Goal: Transaction & Acquisition: Book appointment/travel/reservation

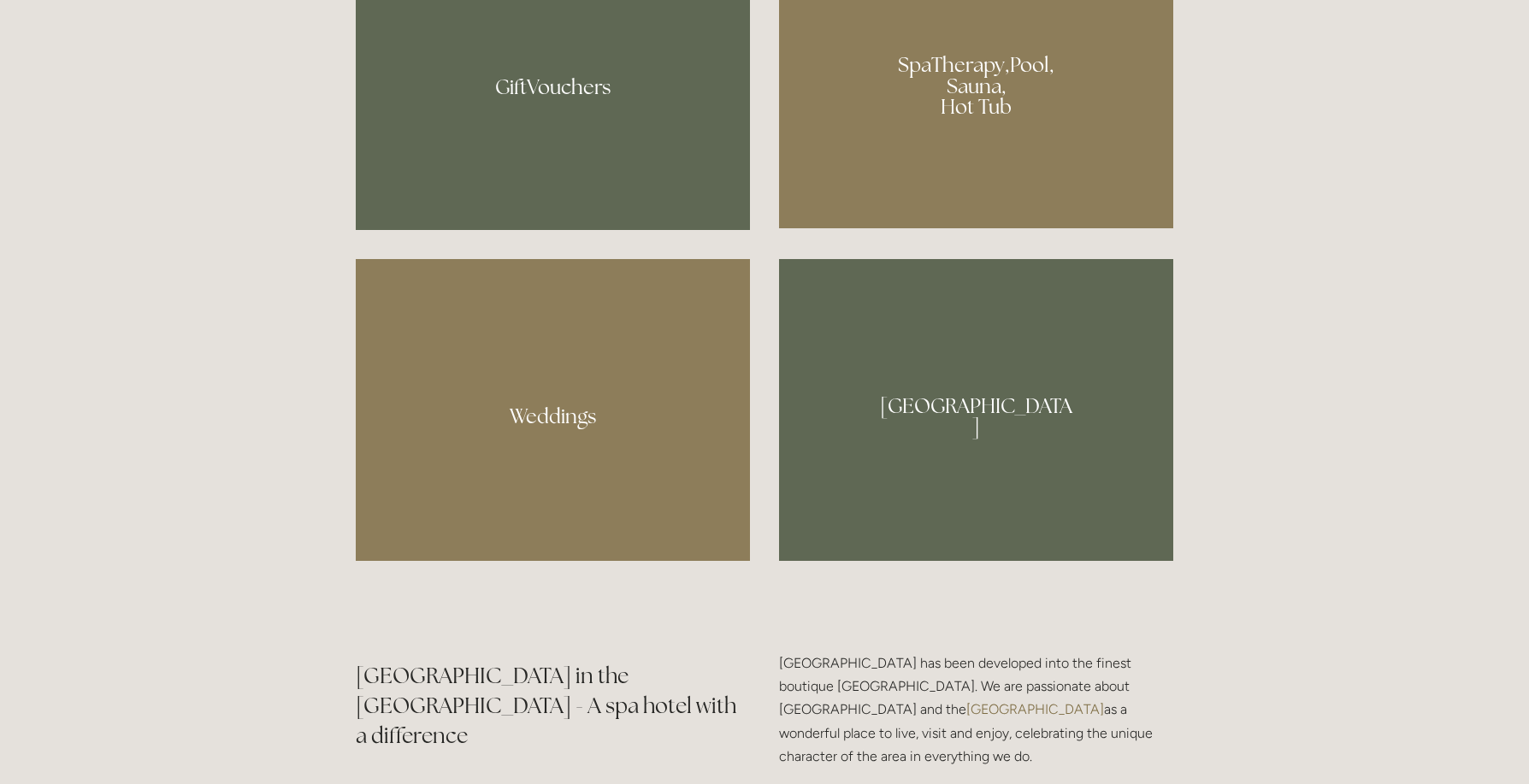
scroll to position [1454, 0]
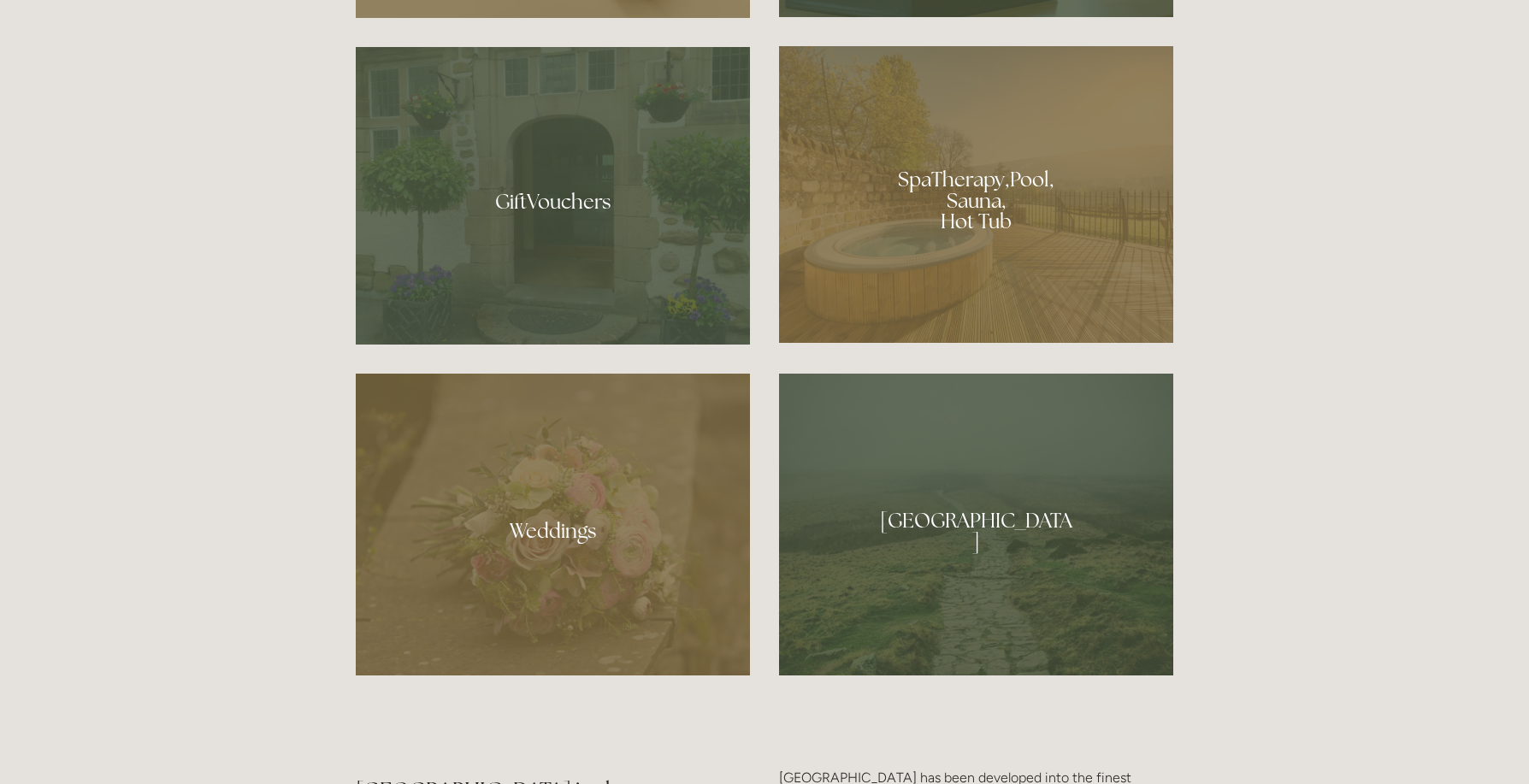
click at [932, 484] on div at bounding box center [976, 524] width 394 height 302
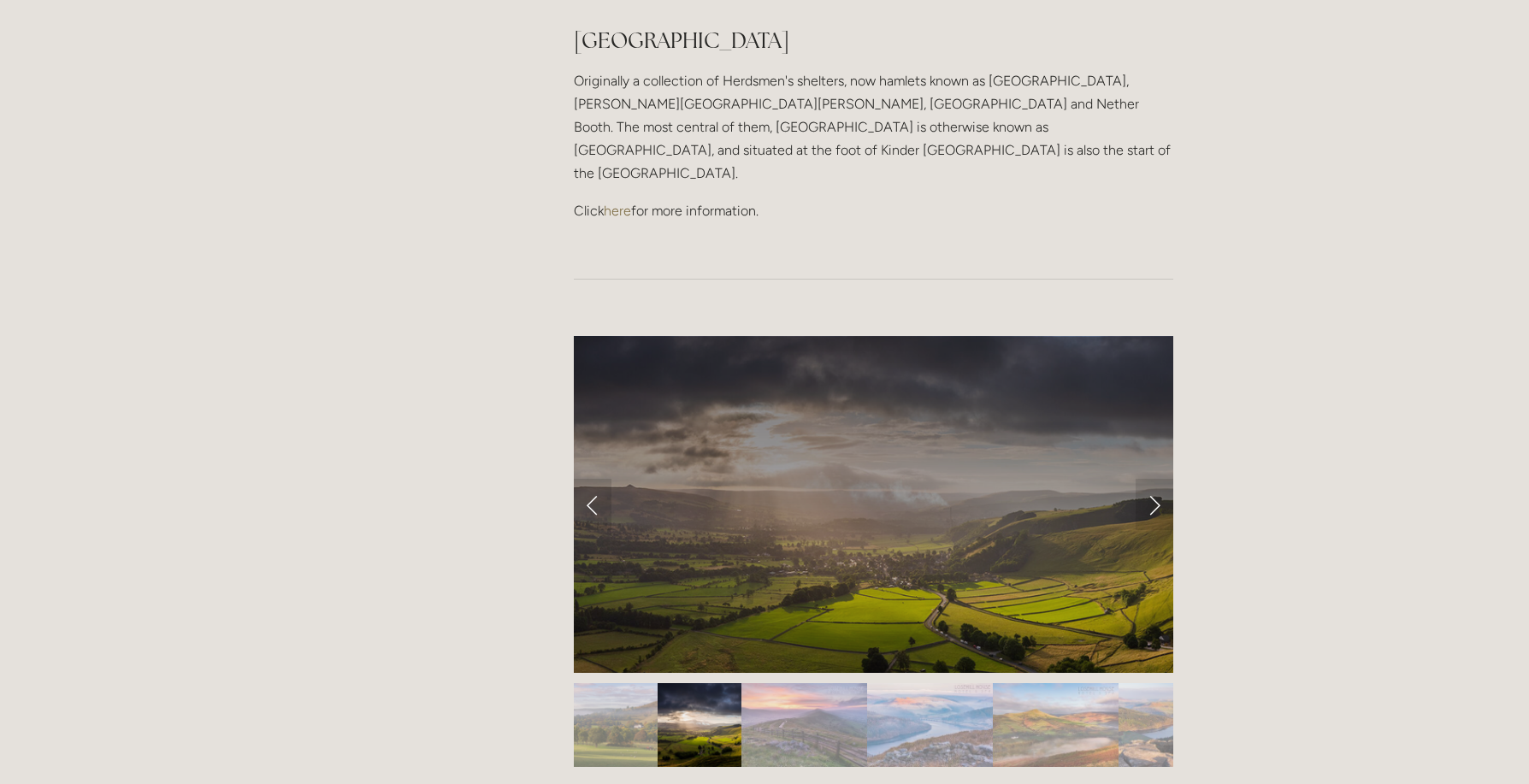
scroll to position [1112, 0]
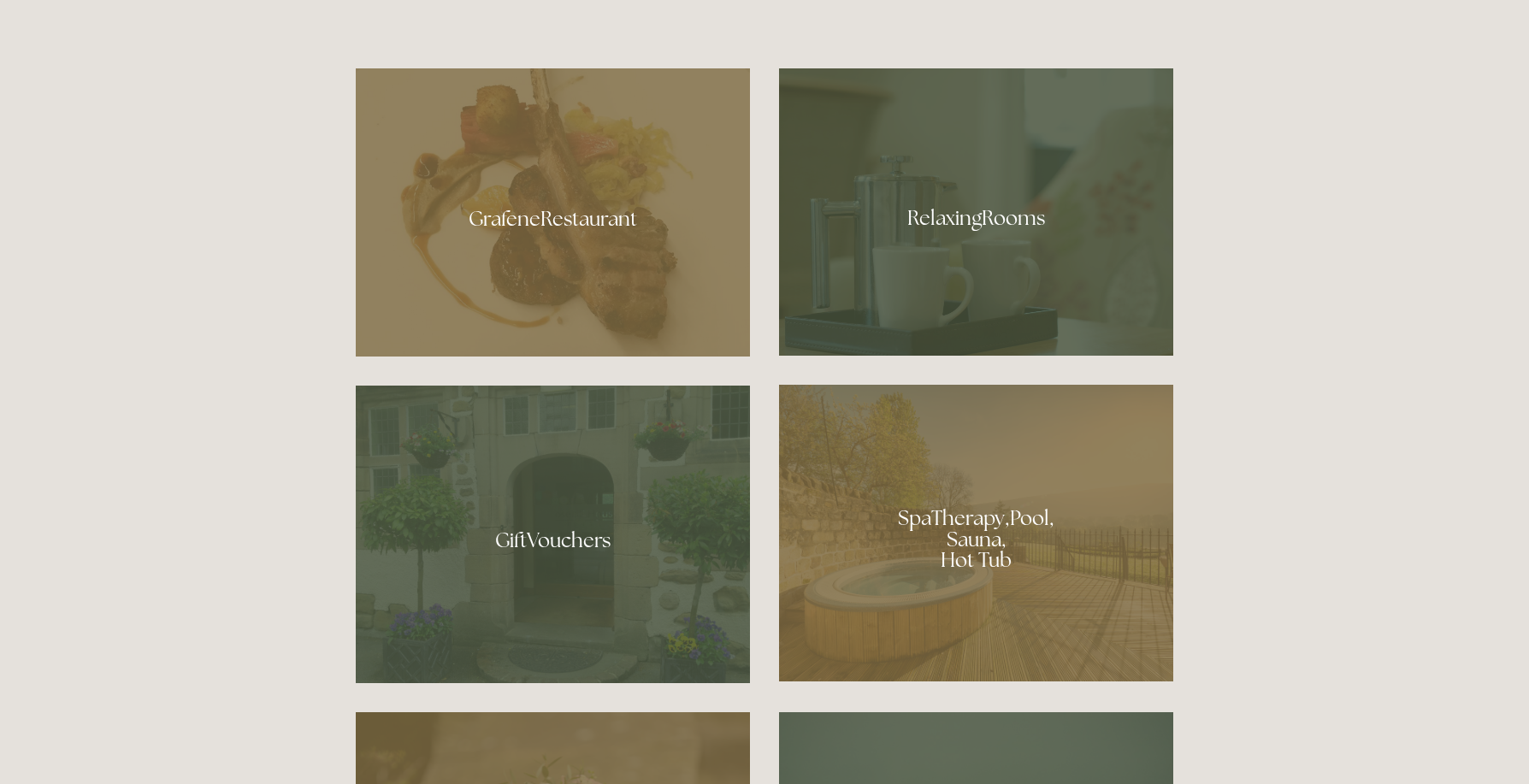
scroll to position [1112, 0]
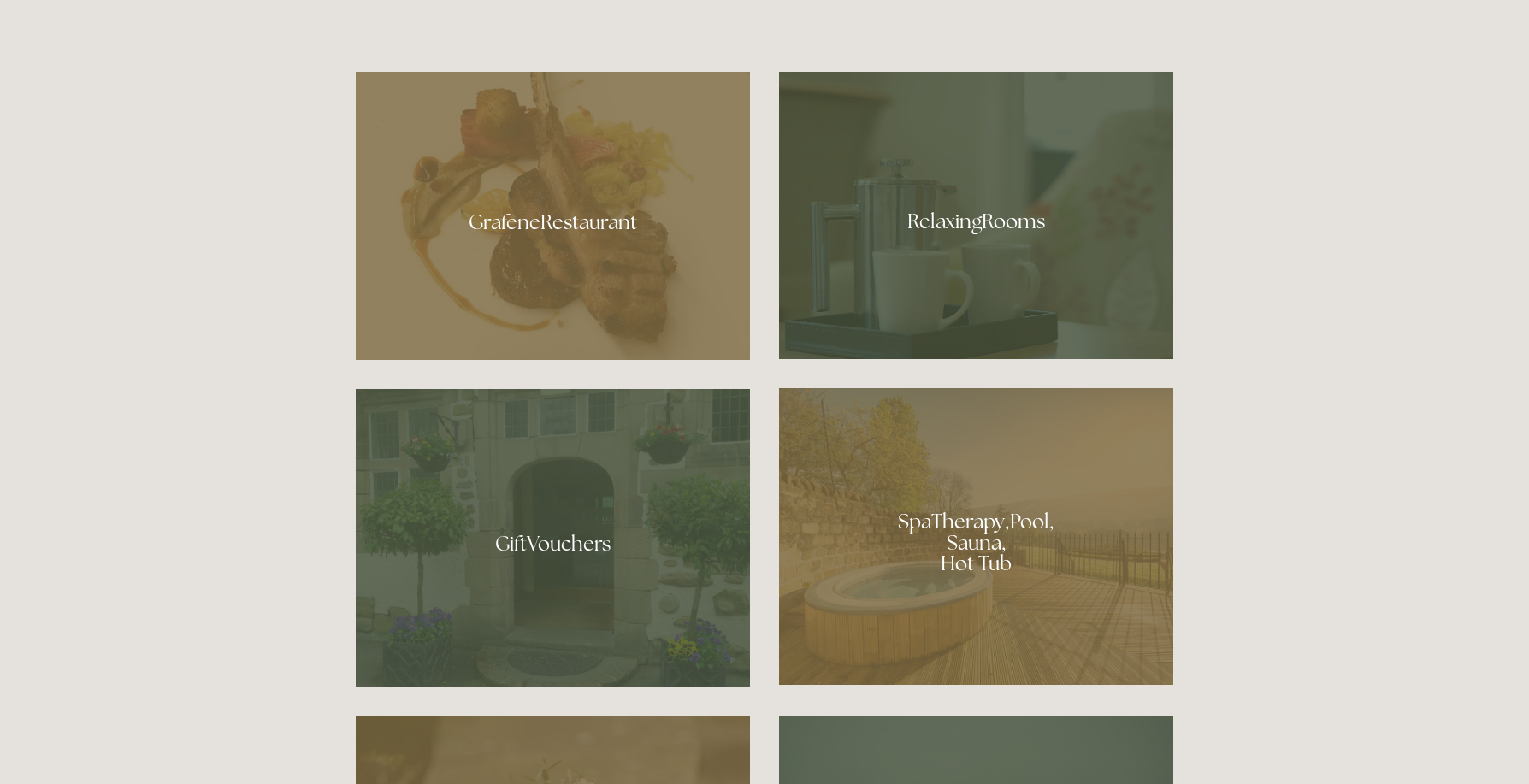
click at [900, 490] on div at bounding box center [976, 537] width 394 height 297
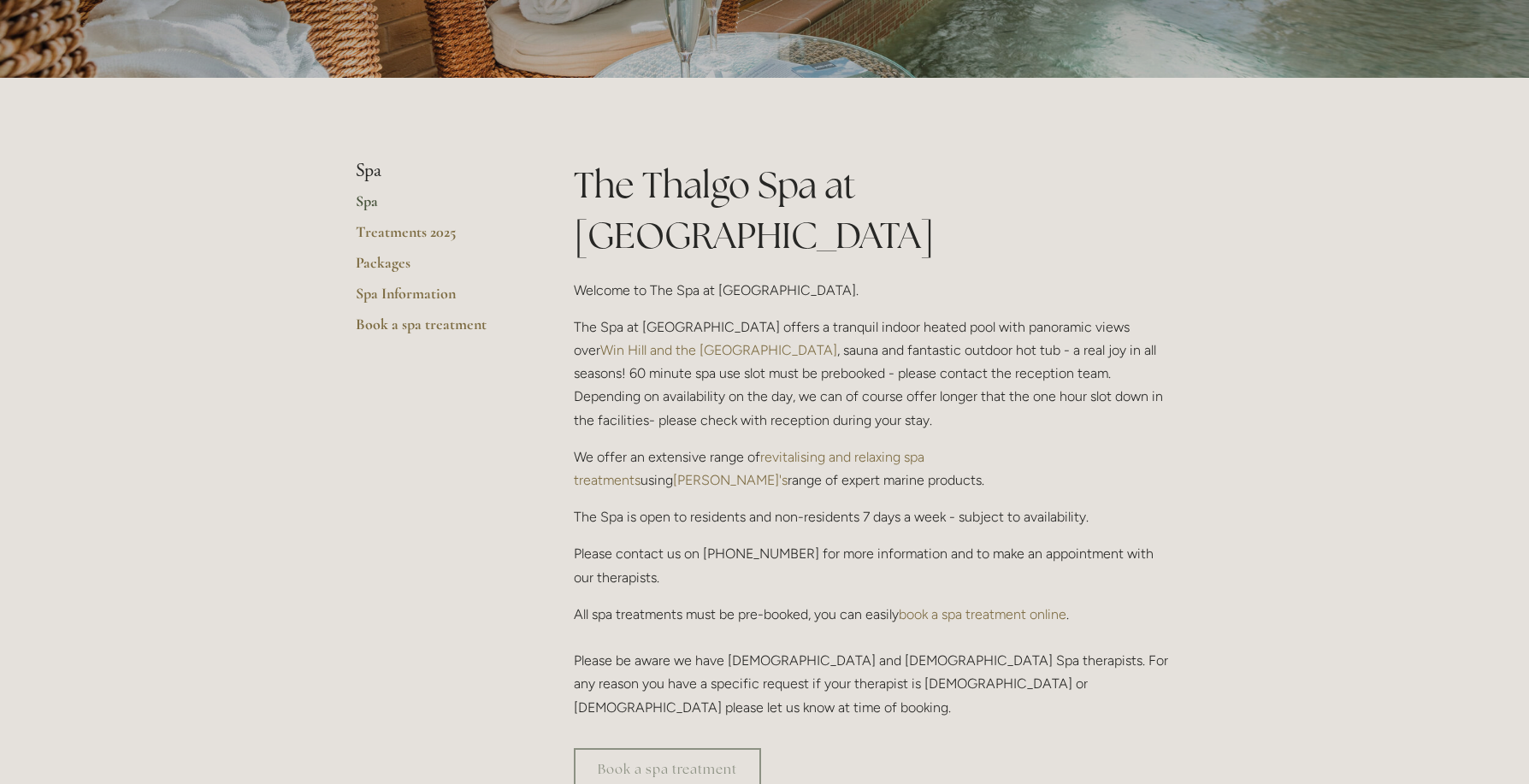
scroll to position [86, 0]
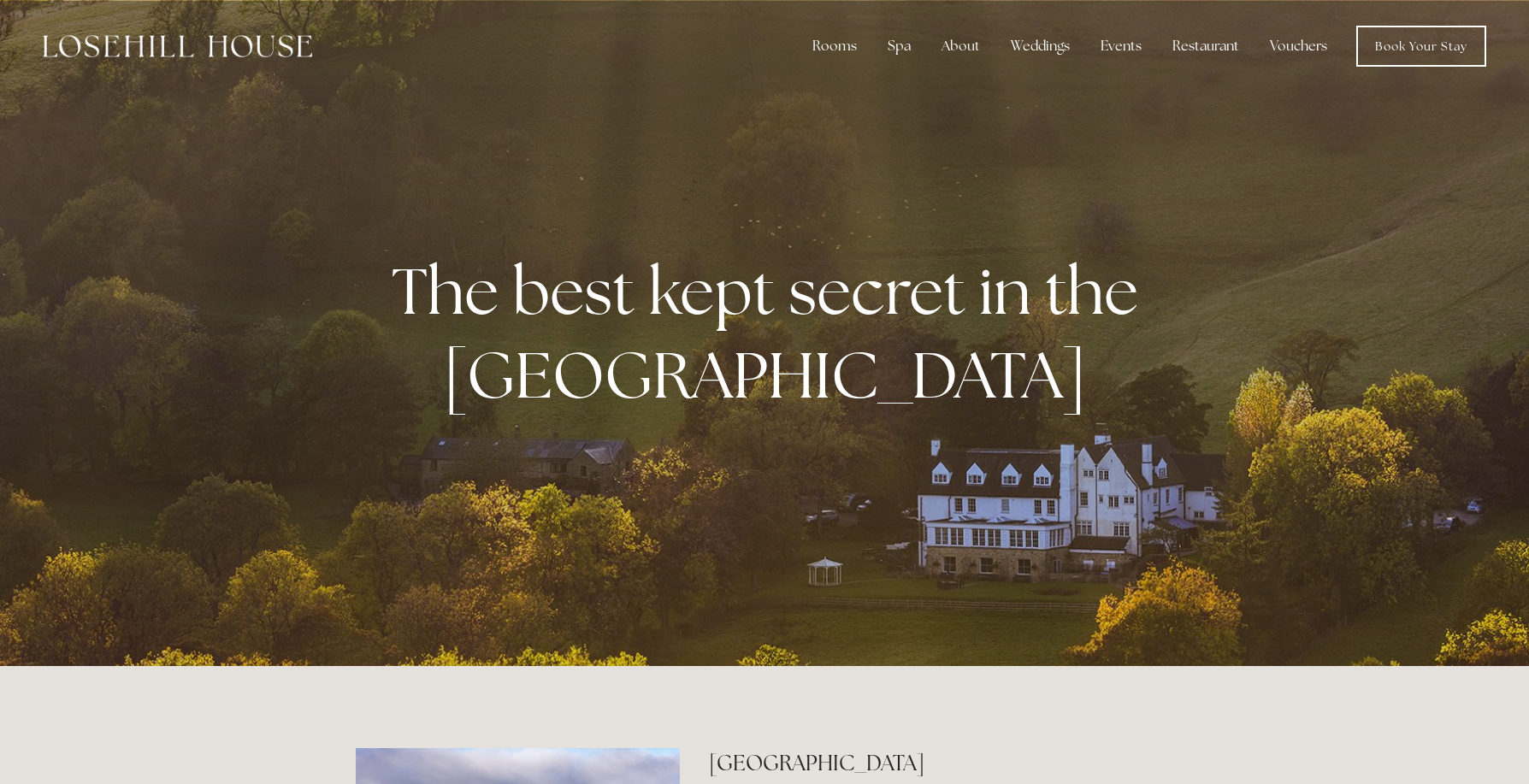
scroll to position [1112, 0]
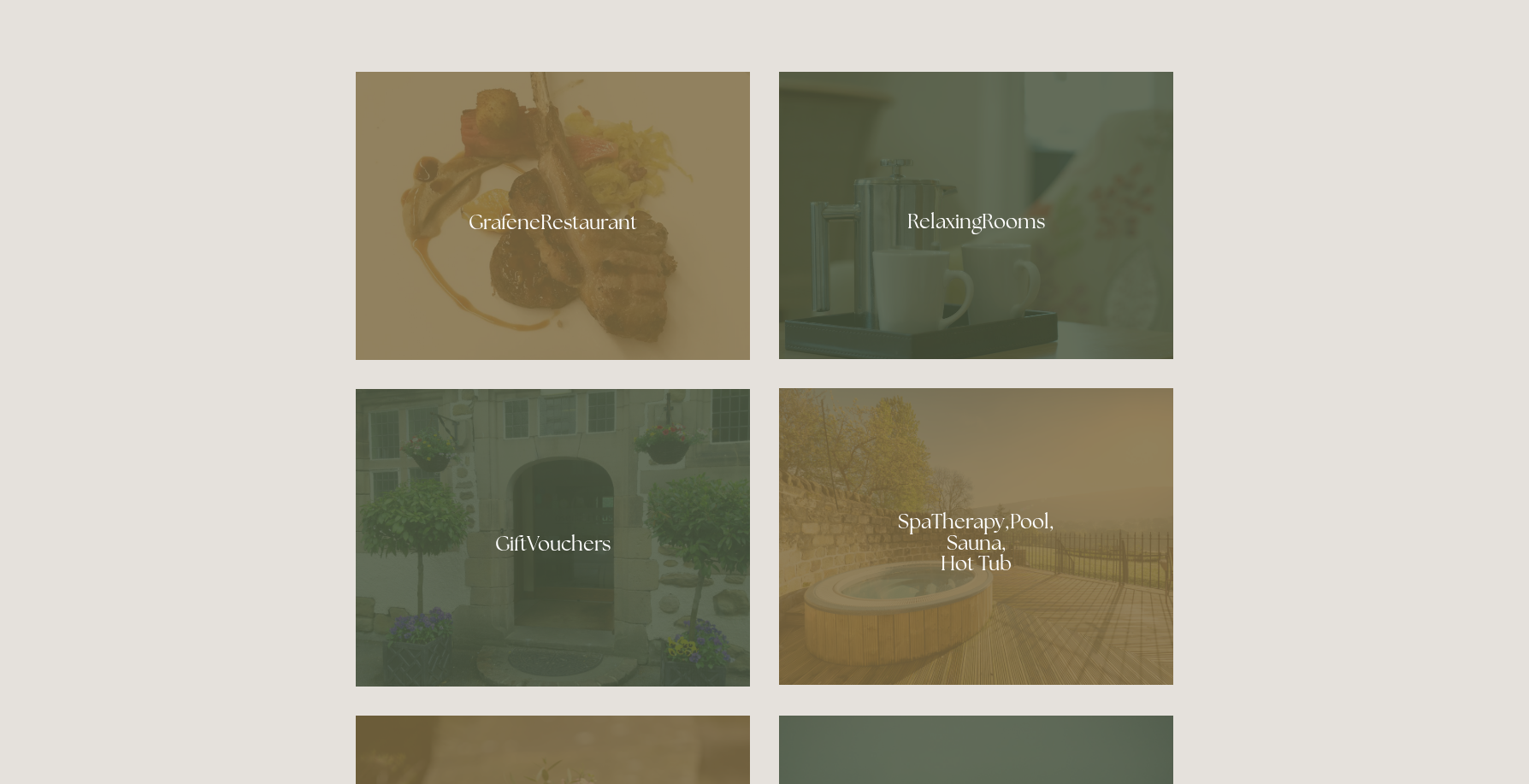
click at [899, 279] on div at bounding box center [976, 216] width 394 height 287
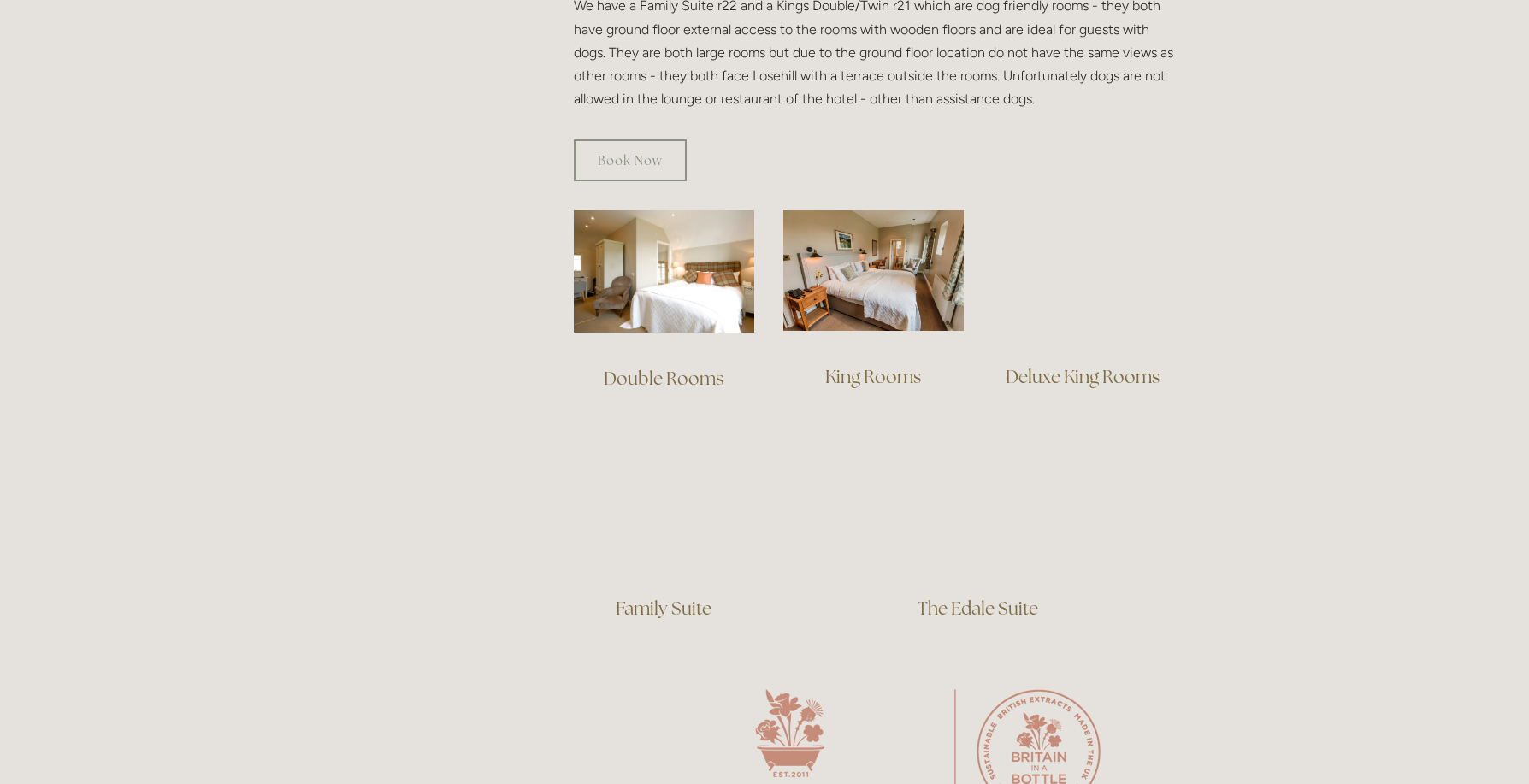
scroll to position [1026, 0]
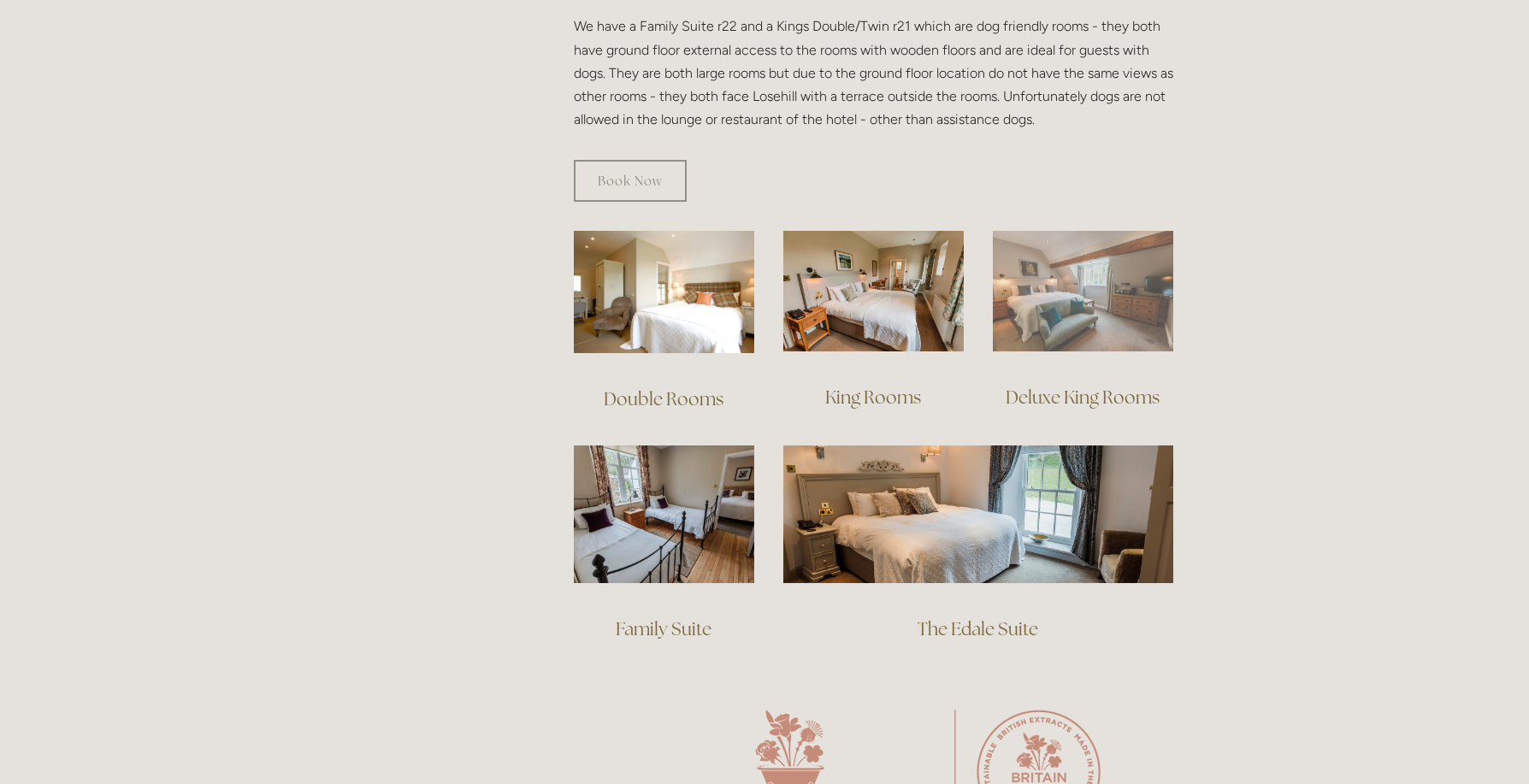
click at [1066, 318] on img at bounding box center [1083, 290] width 181 height 120
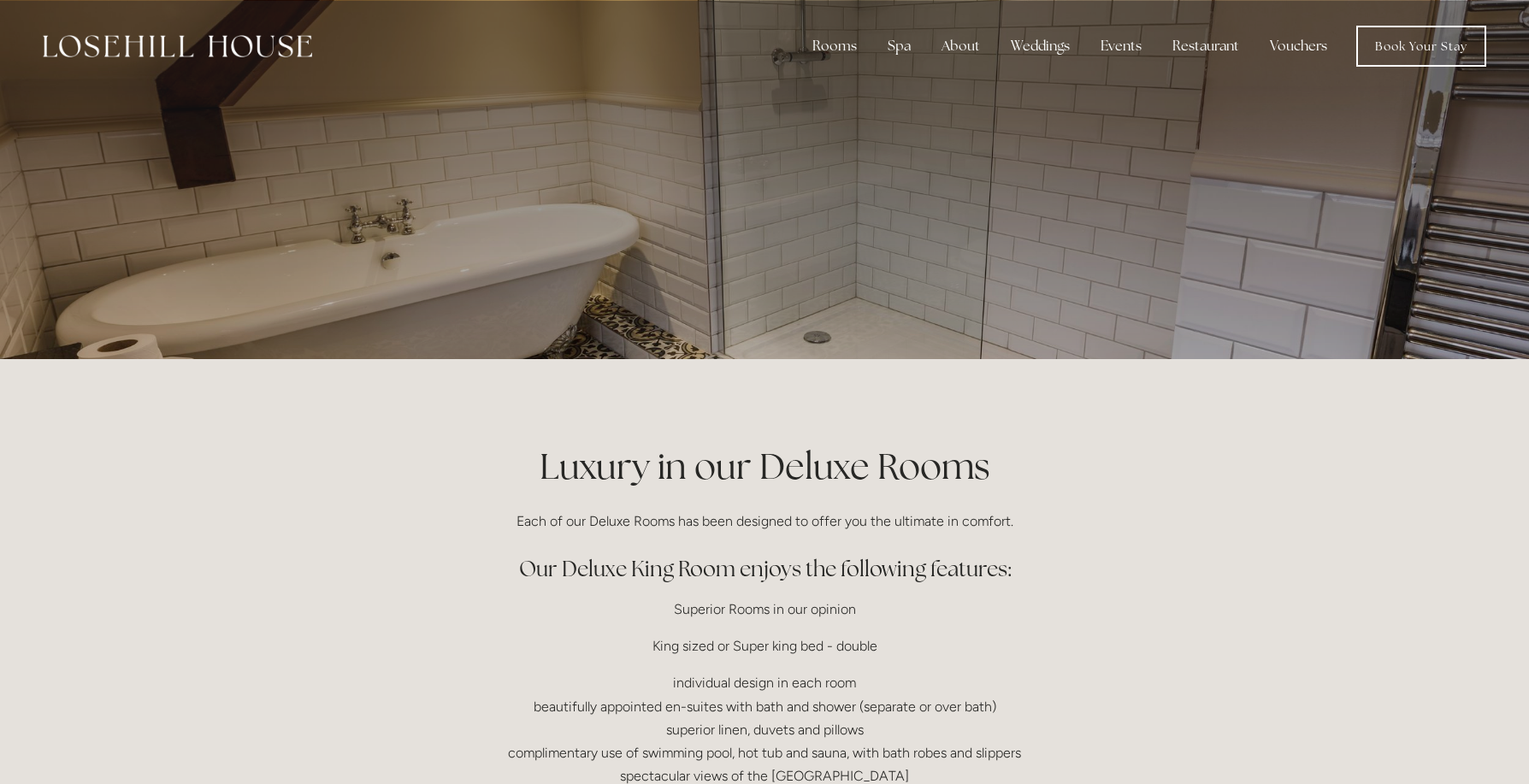
click at [835, 166] on p at bounding box center [764, 180] width 763 height 68
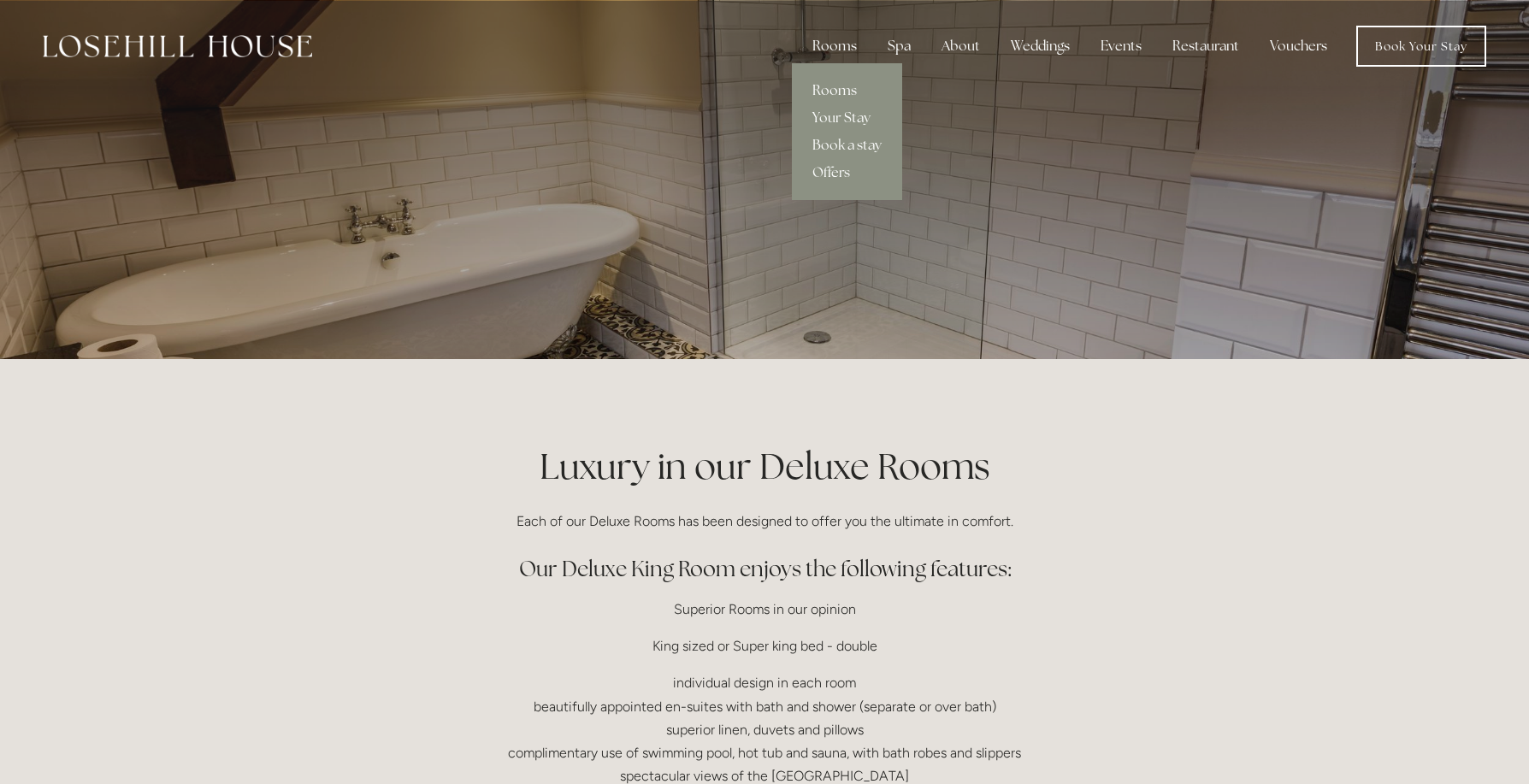
click at [836, 91] on link "Rooms" at bounding box center [847, 91] width 110 height 27
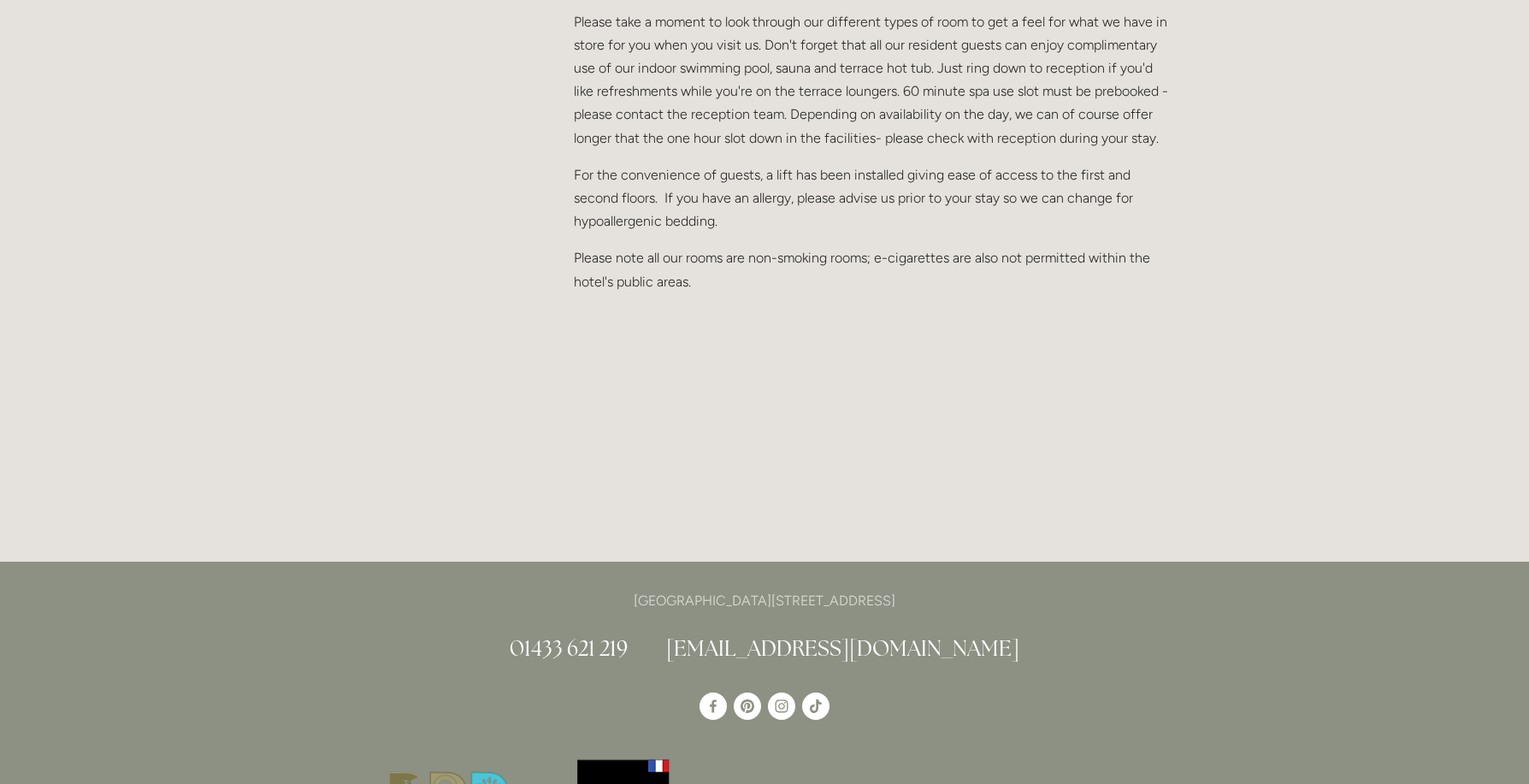
scroll to position [1881, 0]
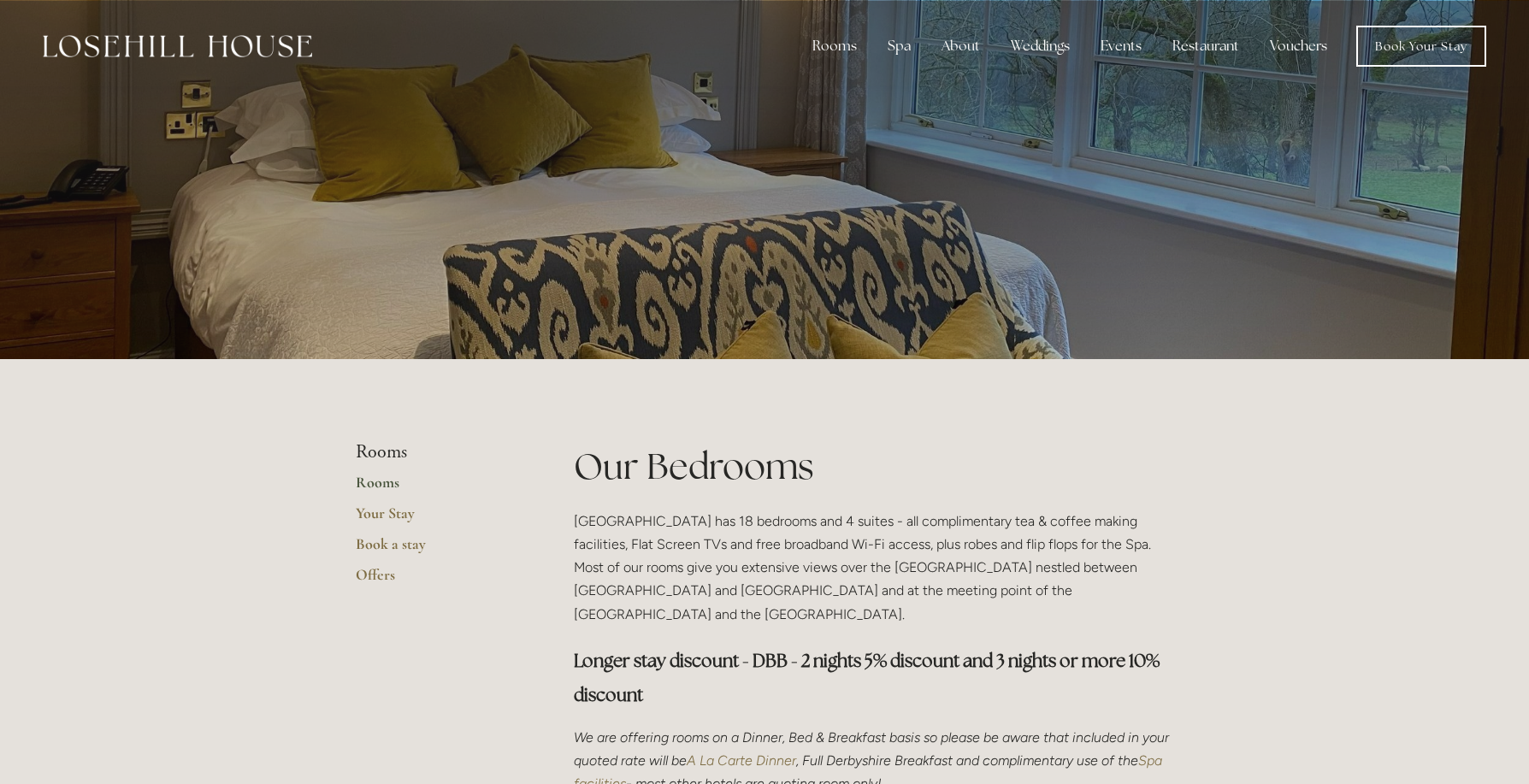
scroll to position [1023, 0]
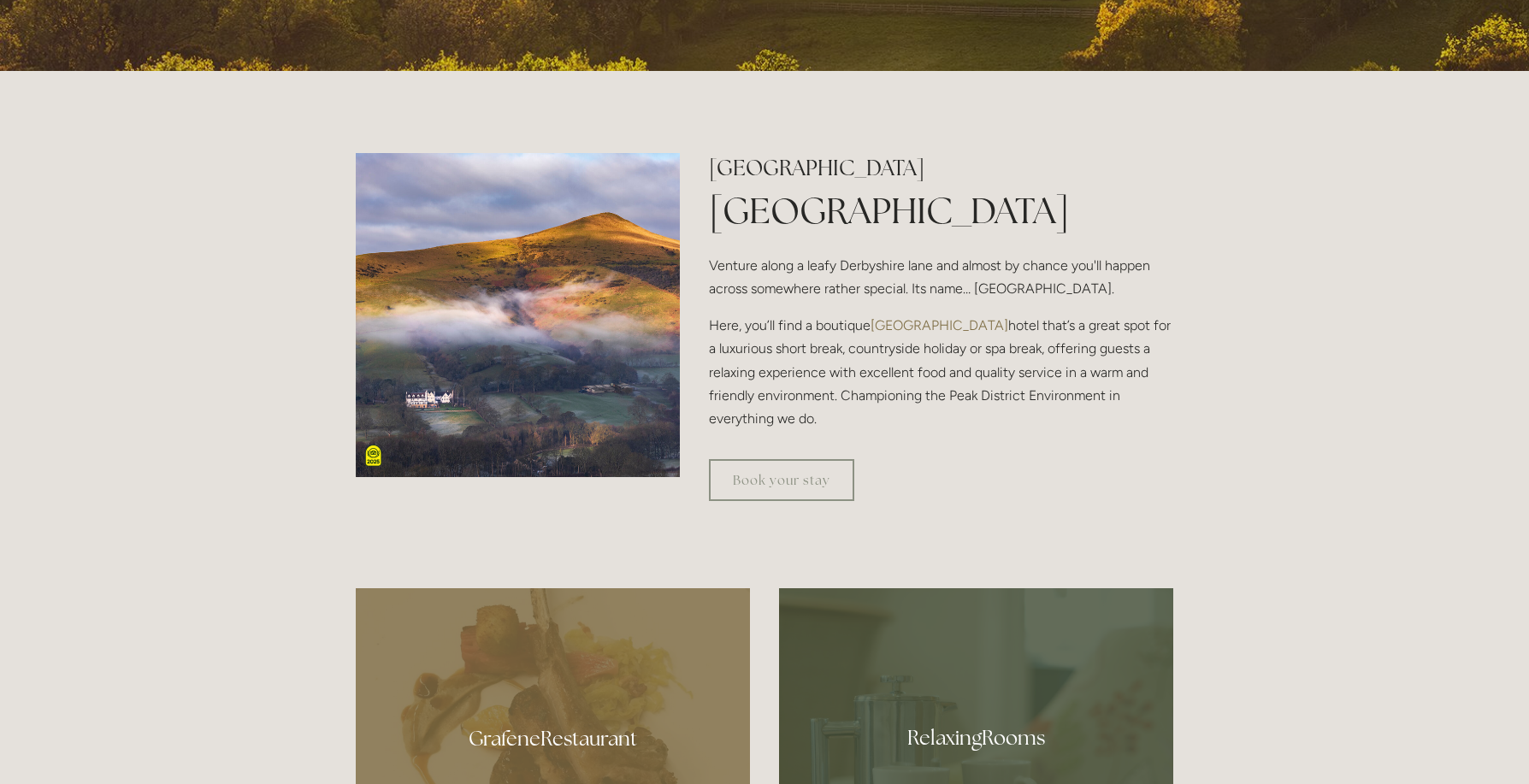
scroll to position [598, 0]
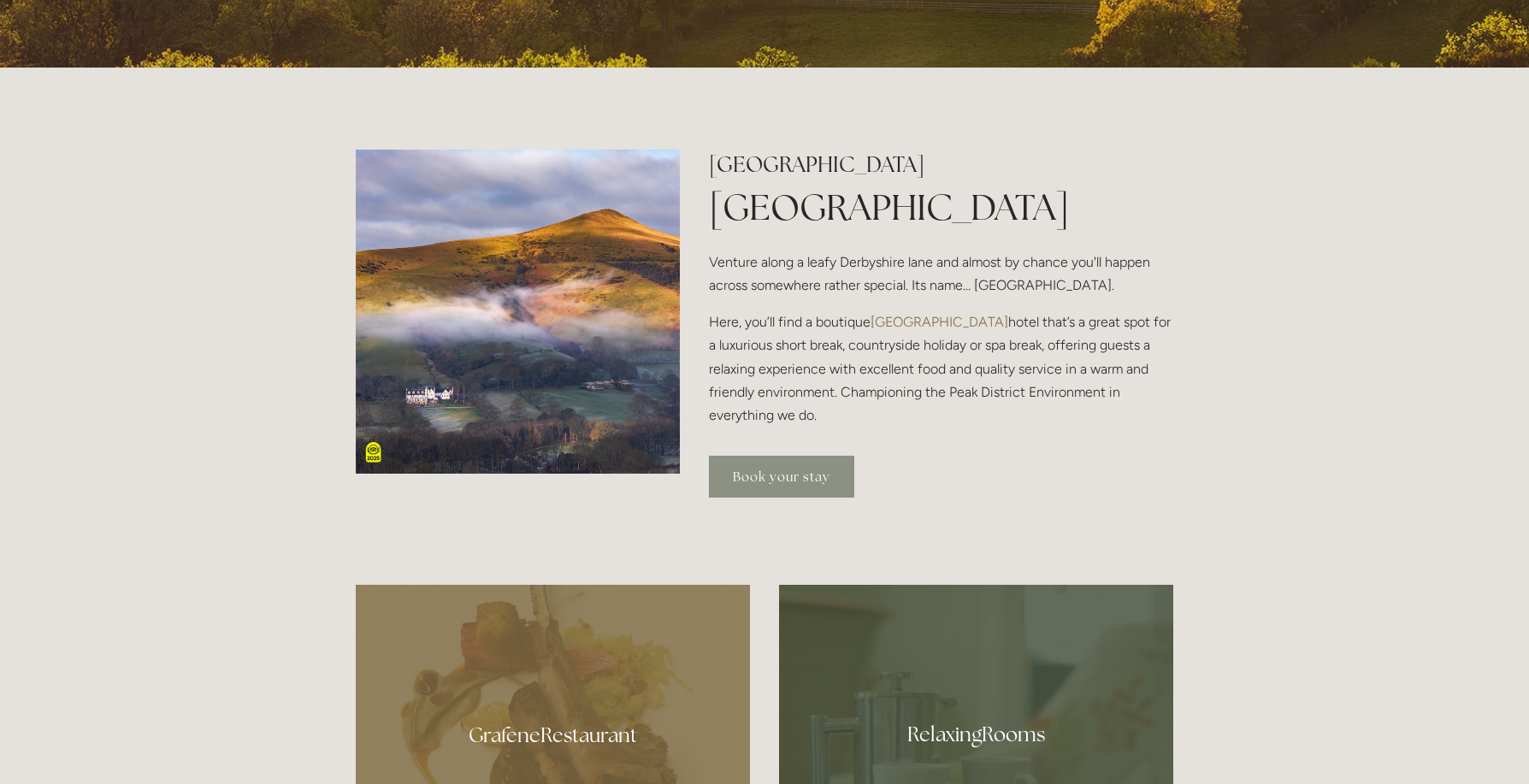
click at [765, 476] on link "Book your stay" at bounding box center [781, 476] width 145 height 42
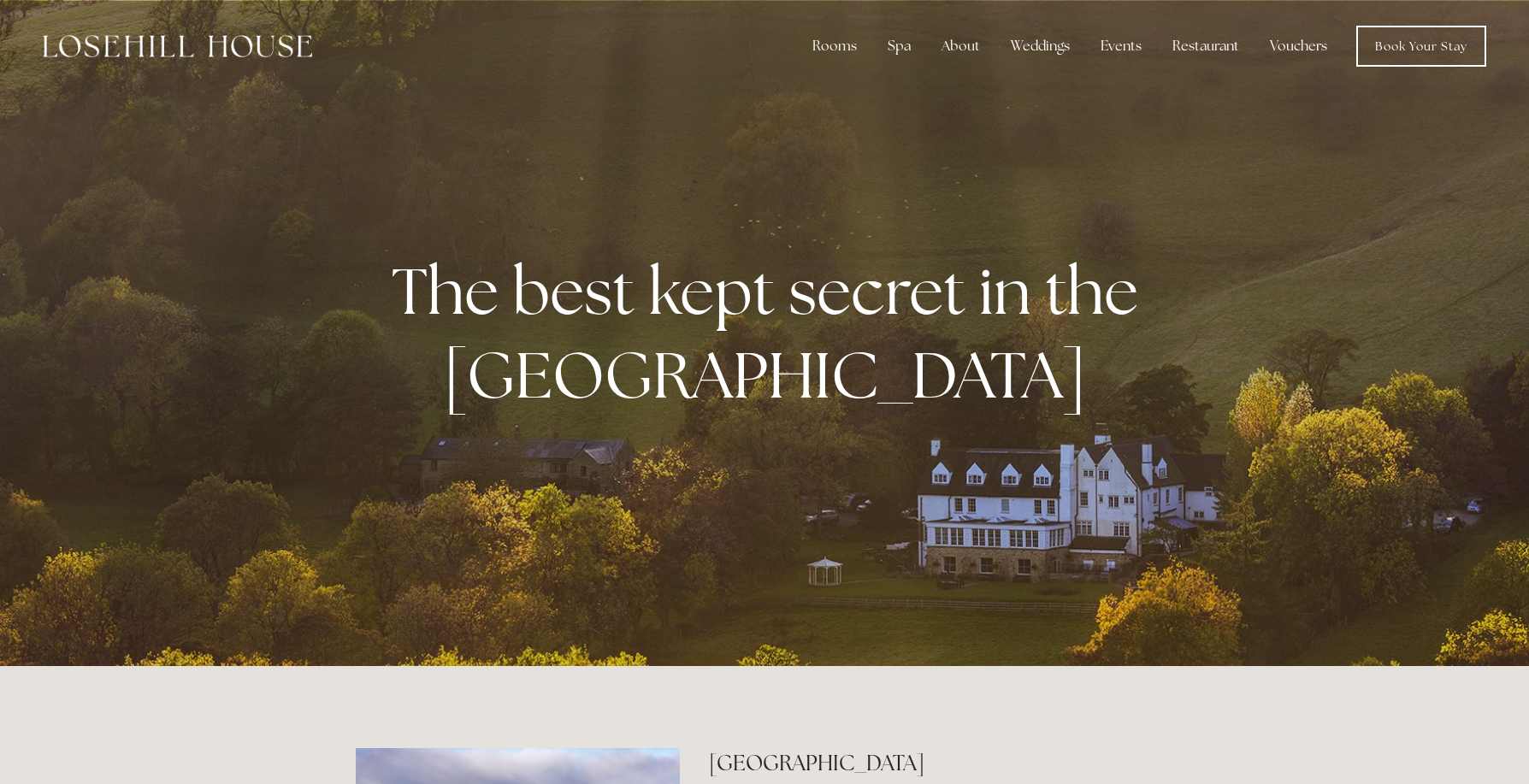
scroll to position [598, 0]
